Goal: Task Accomplishment & Management: Use online tool/utility

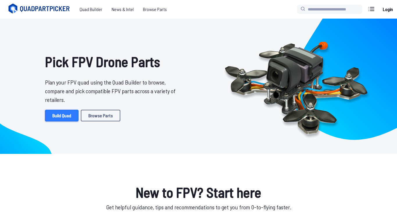
click at [65, 115] on link "Build Quad" at bounding box center [61, 116] width 33 height 12
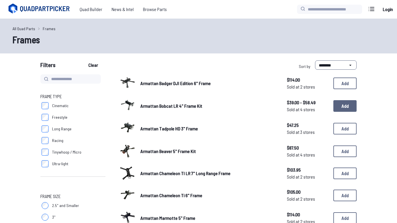
click at [346, 107] on button "Add" at bounding box center [345, 106] width 23 height 12
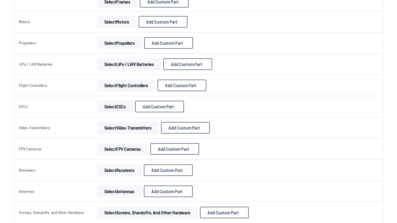
scroll to position [161, 0]
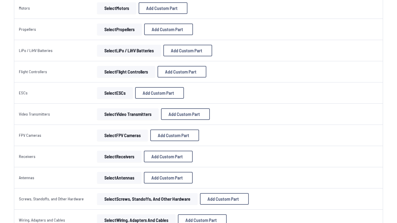
click at [145, 115] on button "Select Video Transmitters" at bounding box center [128, 114] width 62 height 12
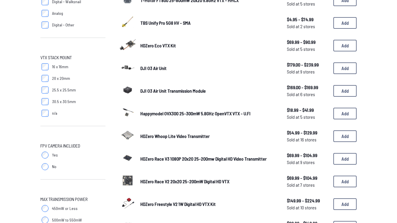
scroll to position [125, 0]
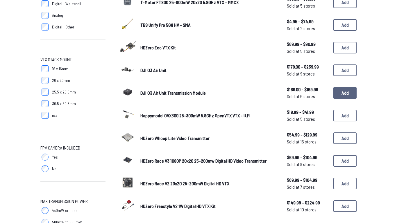
click at [347, 93] on button "Add" at bounding box center [345, 93] width 23 height 12
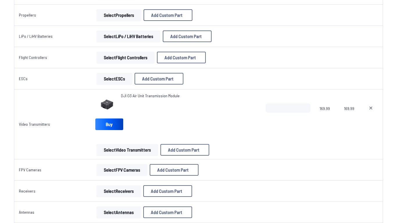
scroll to position [176, 0]
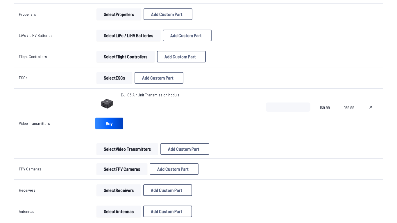
click at [114, 170] on button "Select FPV Cameras" at bounding box center [122, 169] width 51 height 12
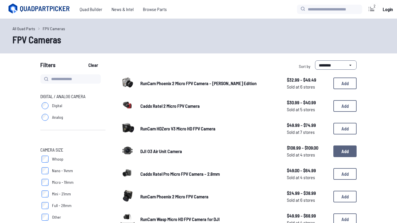
click at [348, 152] on button "Add" at bounding box center [345, 152] width 23 height 12
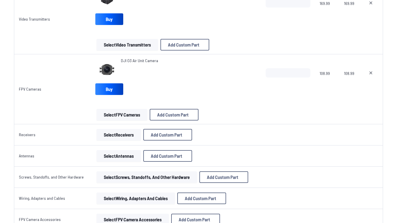
scroll to position [282, 0]
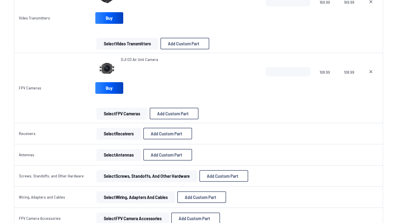
click at [117, 132] on button "Select Receivers" at bounding box center [119, 134] width 44 height 12
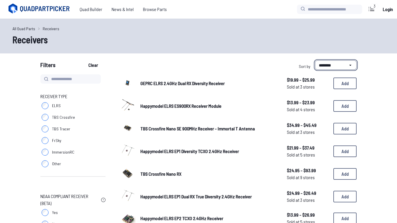
click at [343, 62] on select "**********" at bounding box center [336, 64] width 42 height 9
click at [315, 60] on select "**********" at bounding box center [336, 64] width 42 height 9
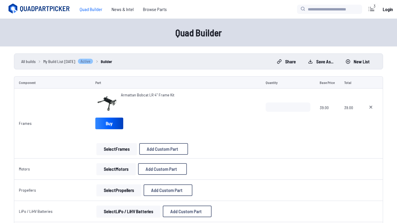
scroll to position [282, 0]
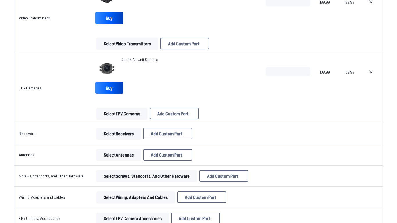
click at [115, 155] on button "Select Antennas" at bounding box center [119, 155] width 44 height 12
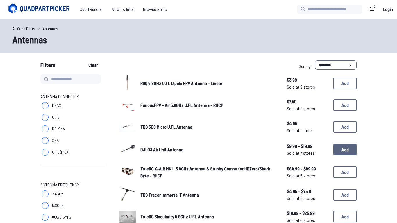
click at [345, 148] on button "Add" at bounding box center [345, 150] width 23 height 12
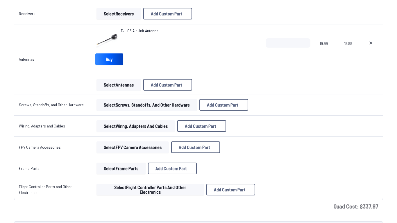
scroll to position [411, 0]
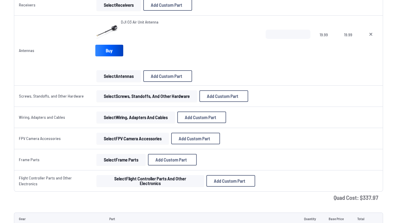
click at [131, 117] on button "Select Wiring, Adapters and Cables" at bounding box center [136, 118] width 79 height 12
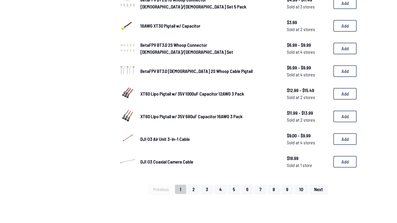
scroll to position [353, 0]
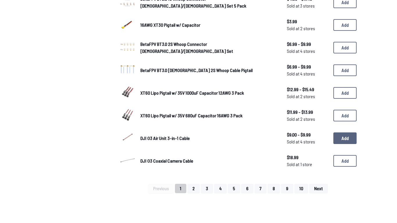
click at [347, 138] on button "Add" at bounding box center [345, 139] width 23 height 12
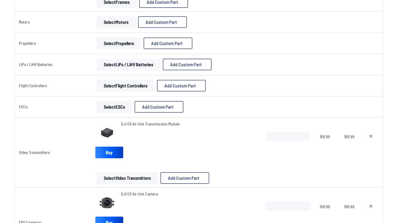
scroll to position [136, 0]
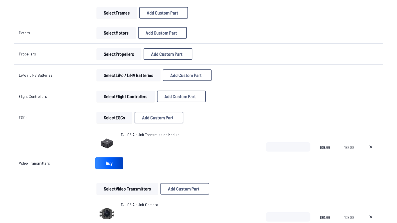
click at [140, 96] on button "Select Flight Controllers" at bounding box center [126, 97] width 58 height 12
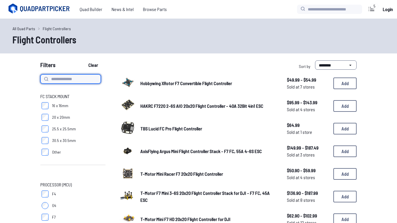
click at [64, 78] on input at bounding box center [70, 78] width 60 height 9
type input "*********"
click at [83, 60] on button "Clear" at bounding box center [92, 64] width 19 height 9
type input "*********"
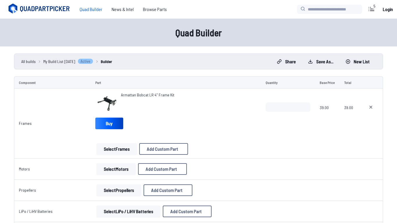
scroll to position [136, 0]
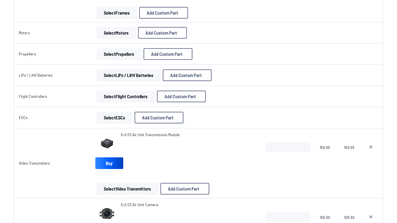
click at [113, 120] on button "Select ESCs" at bounding box center [115, 118] width 36 height 12
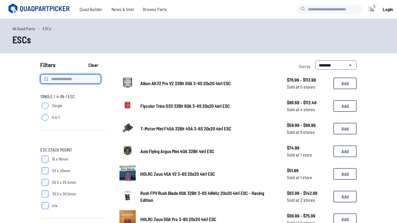
click at [85, 79] on input at bounding box center [70, 78] width 60 height 9
type input "***"
click at [83, 60] on button "Clear" at bounding box center [92, 64] width 19 height 9
type input "***"
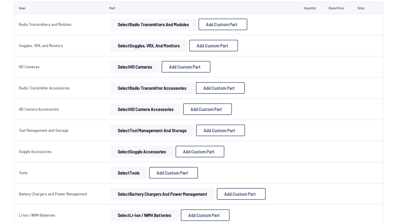
scroll to position [672, 0]
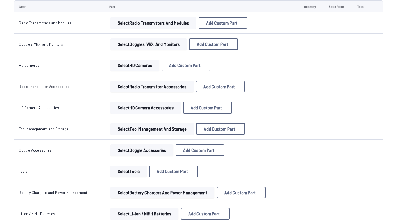
click at [131, 43] on button "Select Goggles, VRX, and Monitors" at bounding box center [149, 44] width 76 height 12
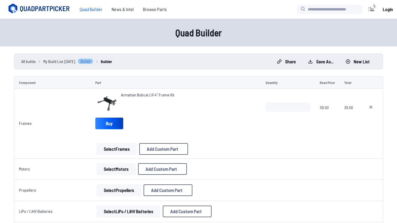
scroll to position [672, 0]
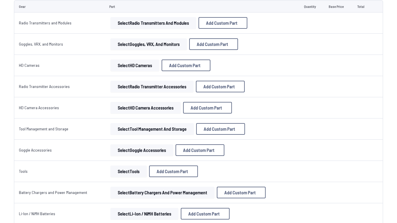
click at [128, 211] on button "Select Li-Ion / NiMH Batteries" at bounding box center [145, 214] width 68 height 12
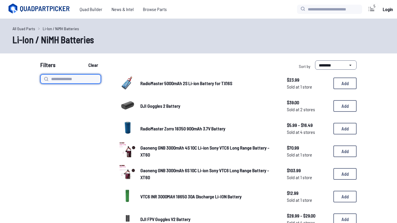
click at [78, 79] on input at bounding box center [70, 78] width 60 height 9
type input "********"
click at [83, 60] on button "Clear" at bounding box center [92, 64] width 19 height 9
type input "********"
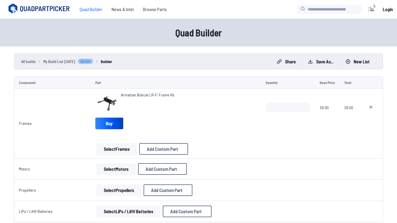
scroll to position [672, 0]
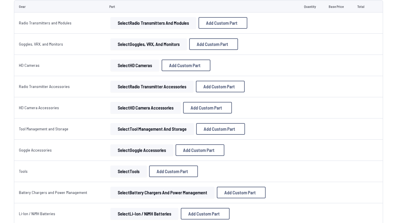
drag, startPoint x: 397, startPoint y: 185, endPoint x: 397, endPoint y: 193, distance: 8.1
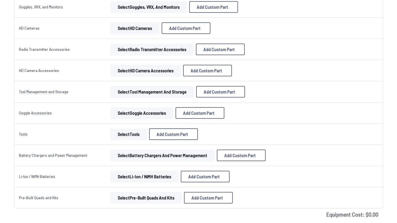
scroll to position [716, 0]
